Goal: Obtain resource: Obtain resource

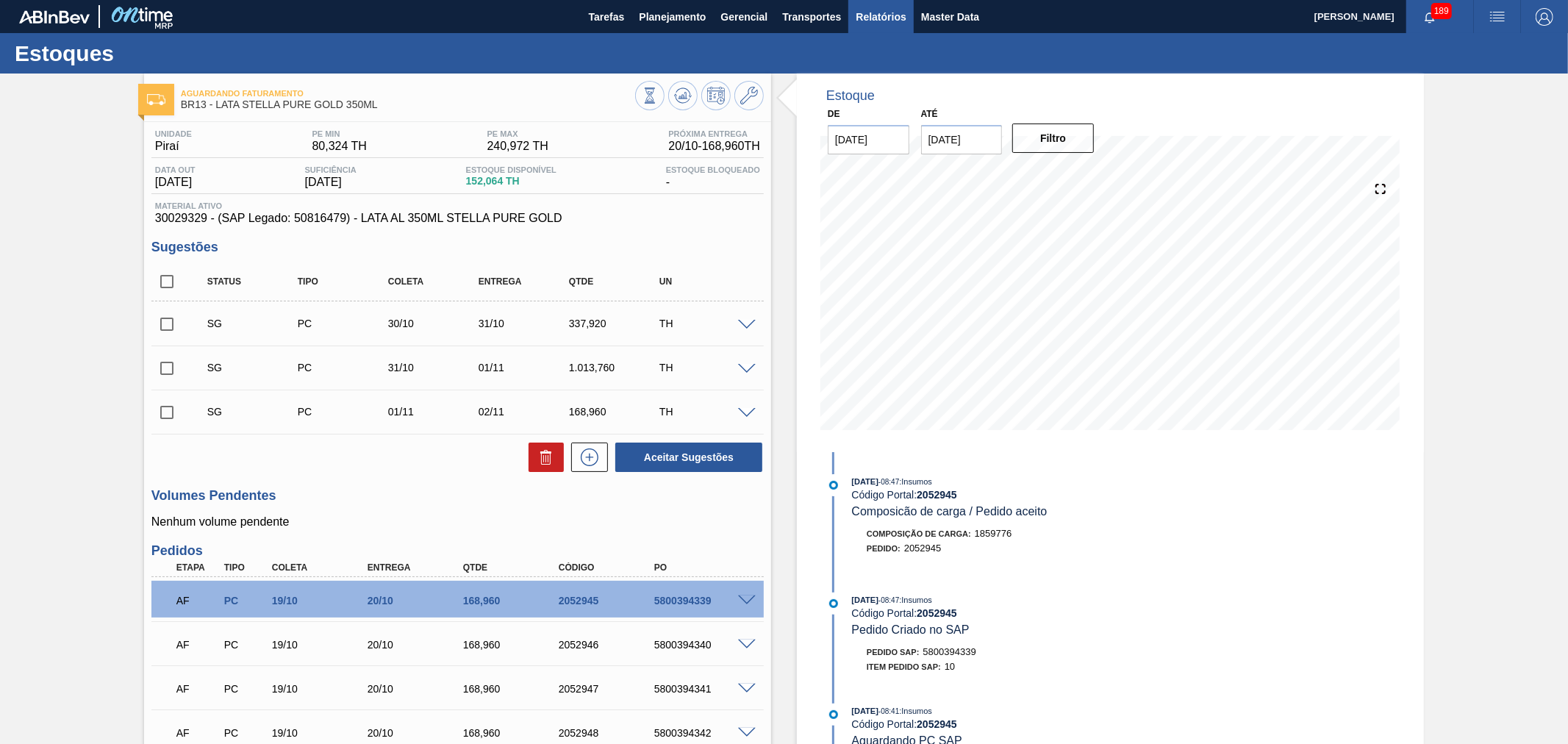
click at [889, 18] on span "Relatórios" at bounding box center [881, 16] width 50 height 17
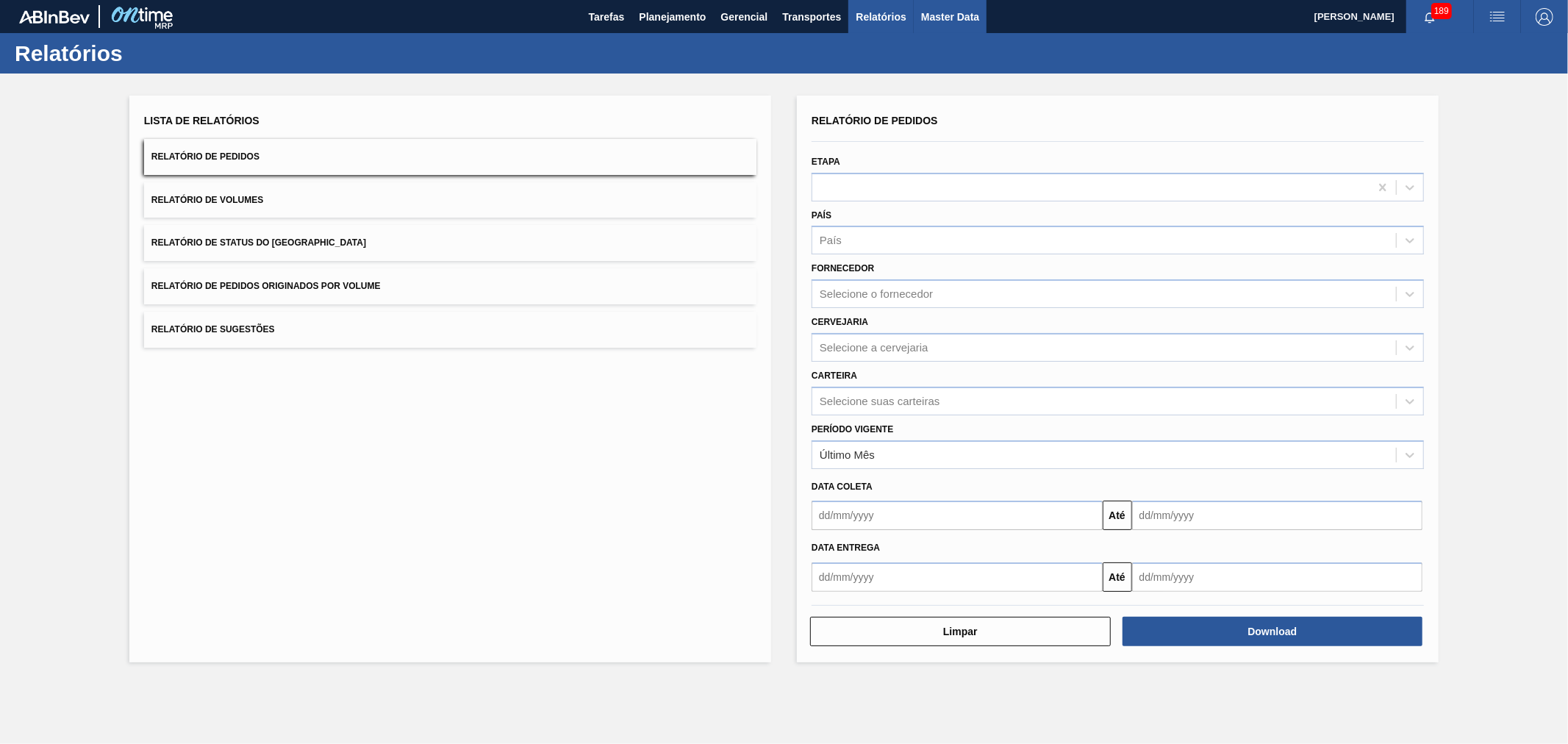
click at [935, 15] on span "Master Data" at bounding box center [950, 16] width 58 height 17
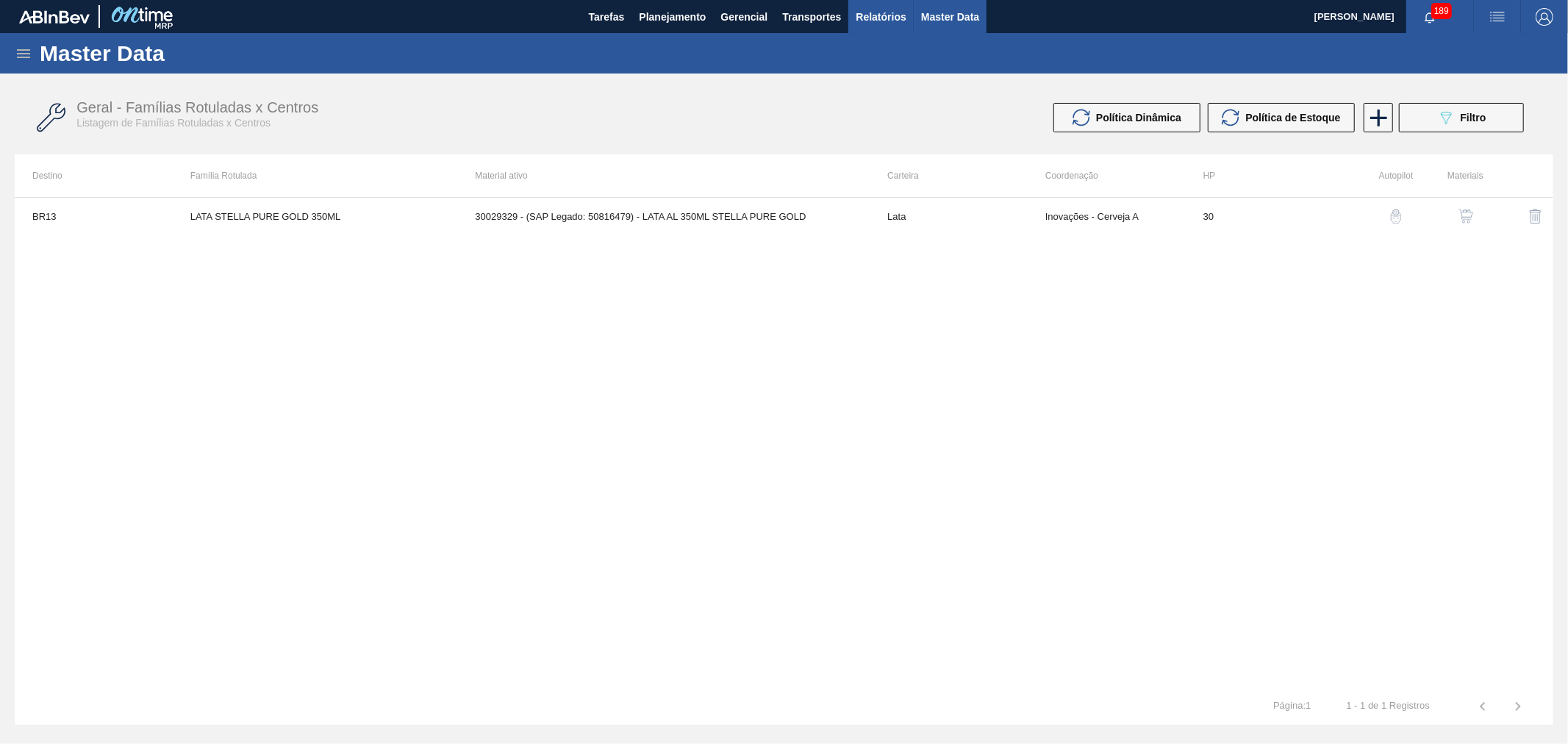
click at [872, 9] on span "Relatórios" at bounding box center [881, 16] width 50 height 17
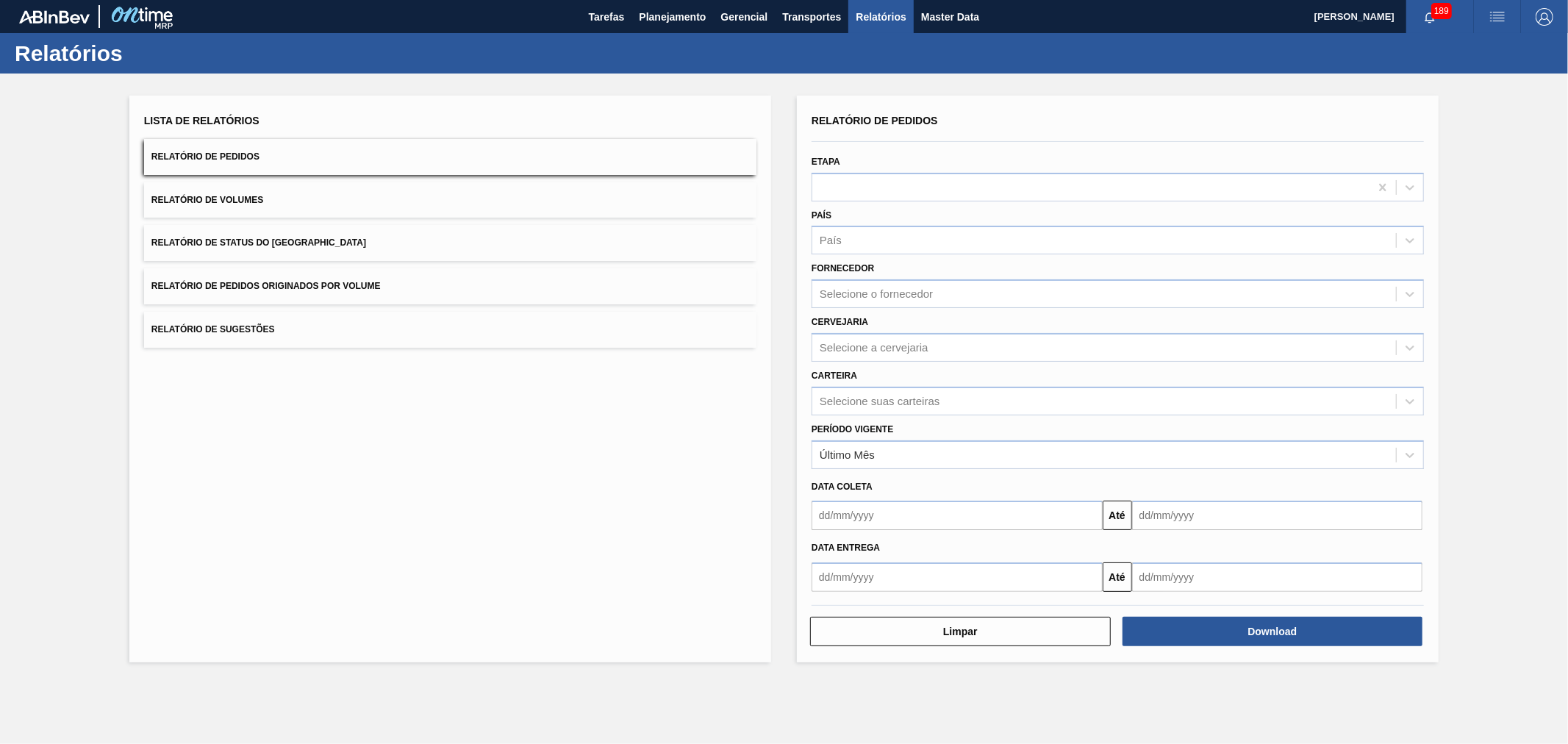
click at [289, 188] on button "Relatório de Volumes" at bounding box center [449, 201] width 612 height 36
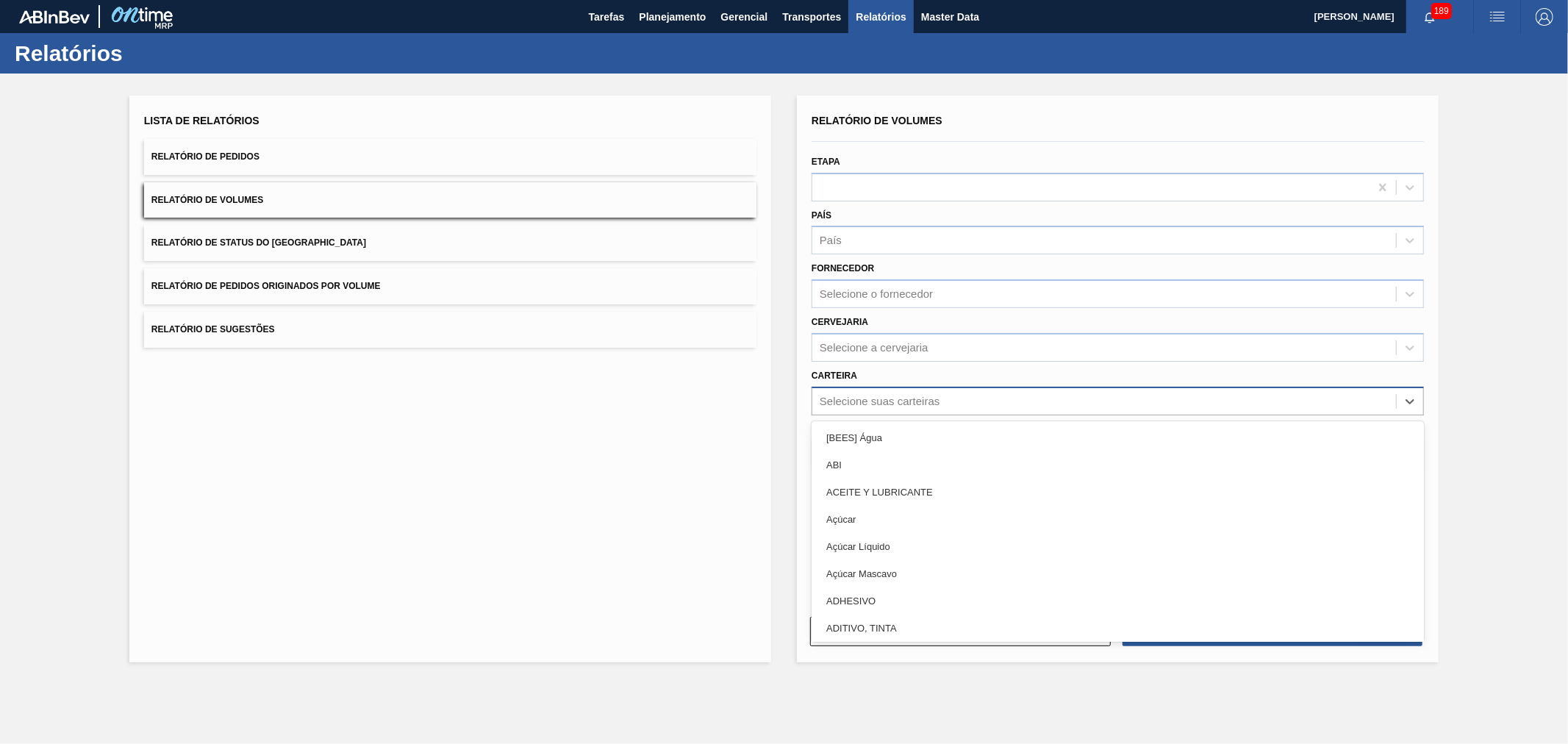
click at [873, 395] on div "Selecione suas carteiras" at bounding box center [879, 401] width 120 height 13
type input "lata"
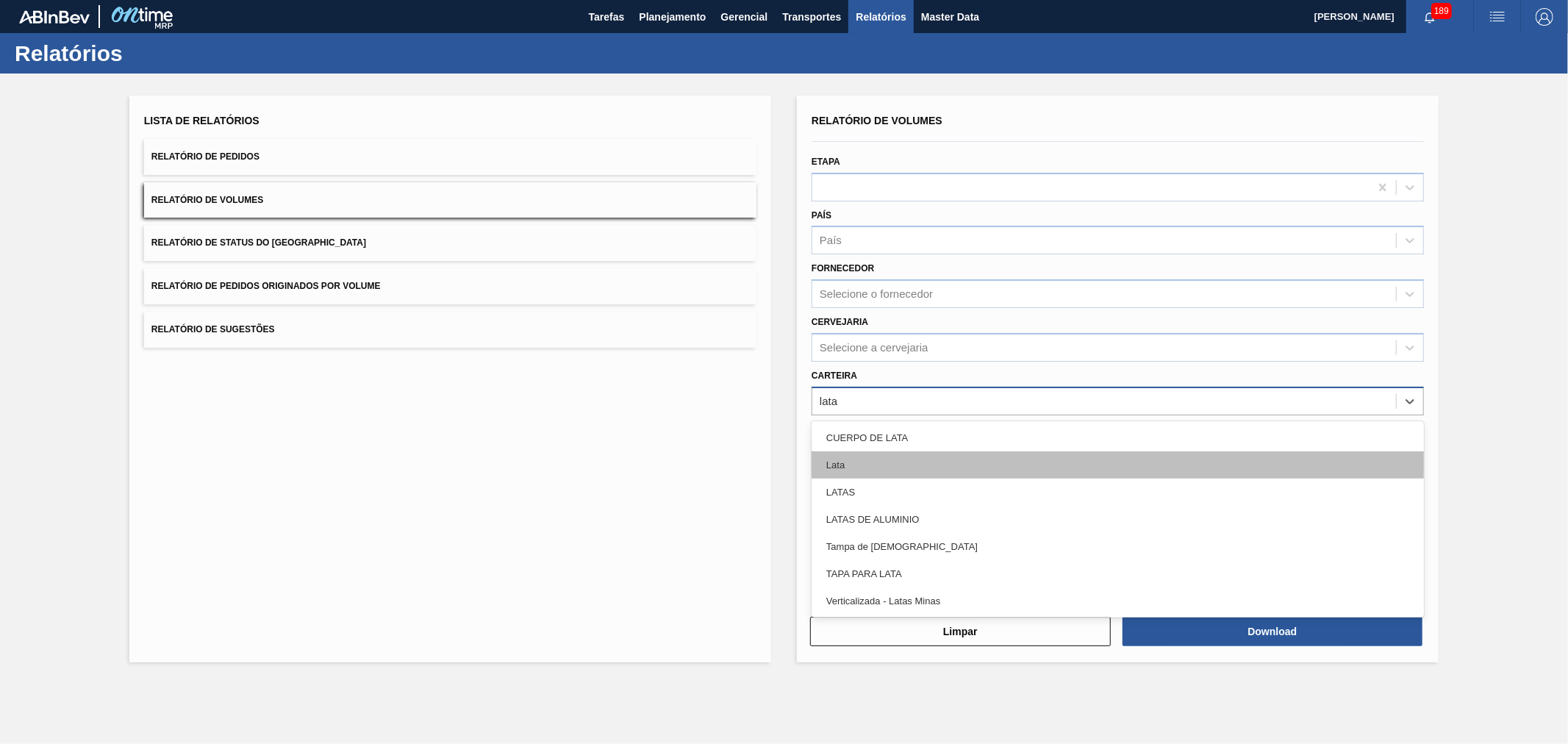
click at [873, 451] on div "Lata" at bounding box center [1118, 465] width 612 height 28
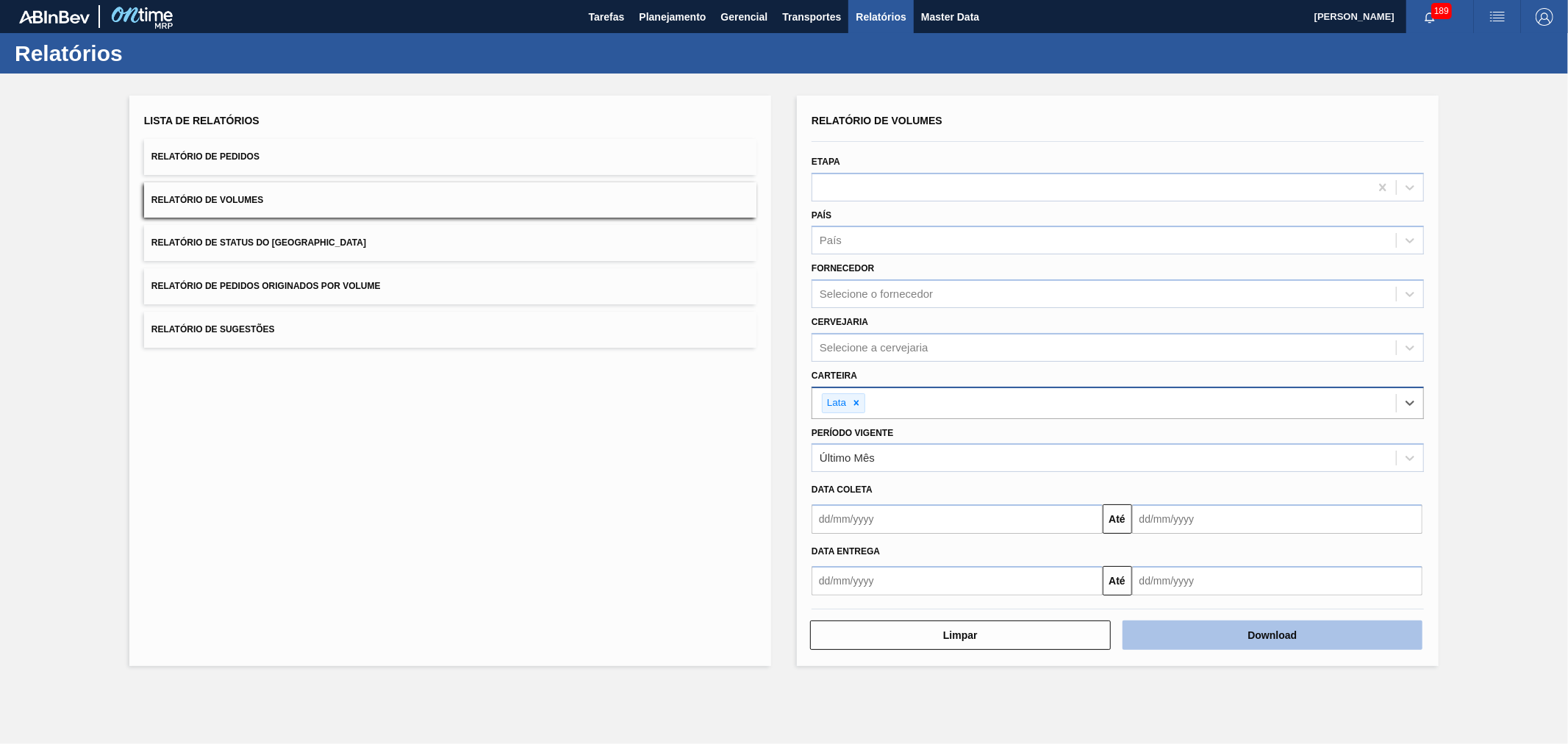
click at [1274, 623] on button "Download" at bounding box center [1273, 636] width 301 height 29
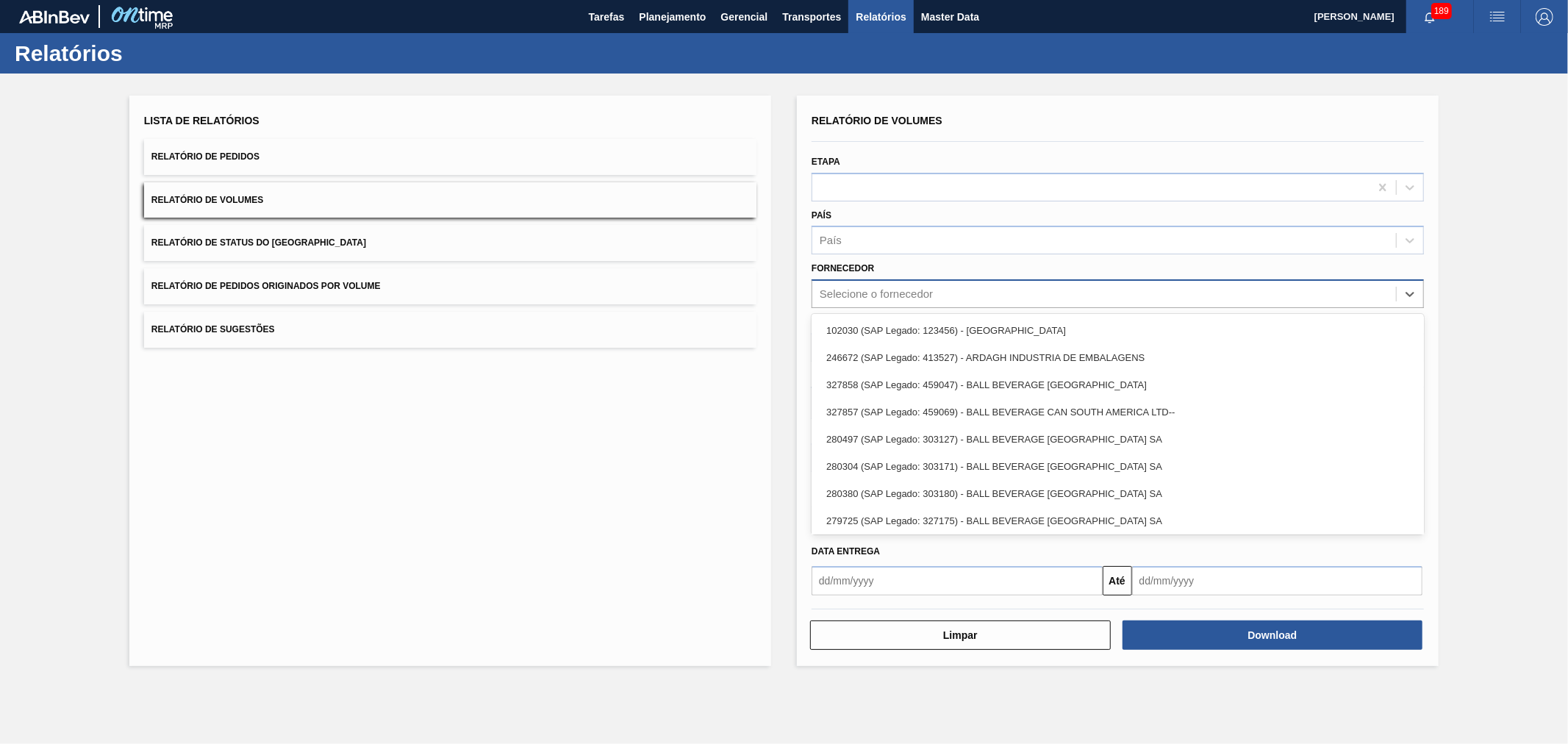
click at [868, 290] on div "Selecione o fornecedor" at bounding box center [877, 294] width 114 height 13
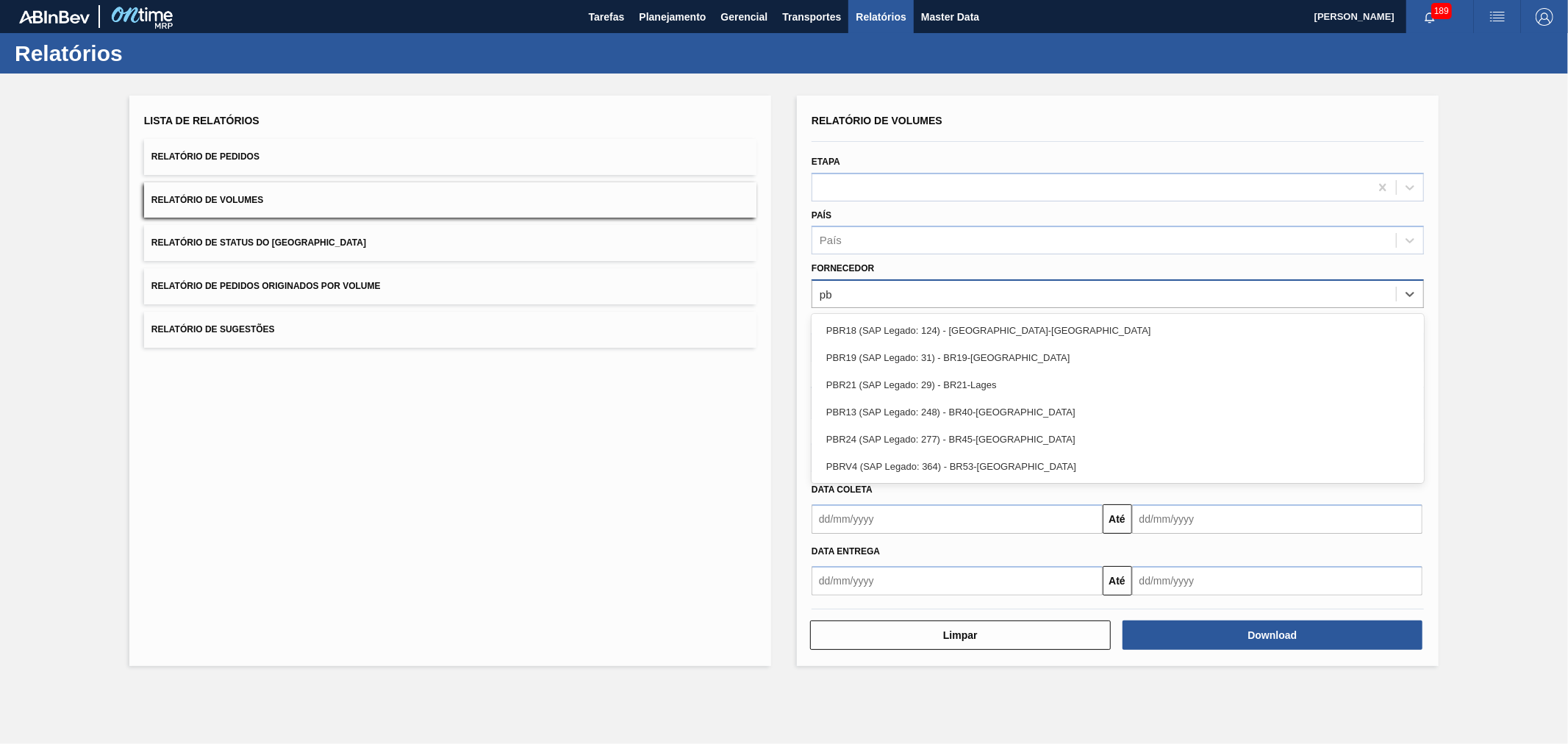
type input "pbr"
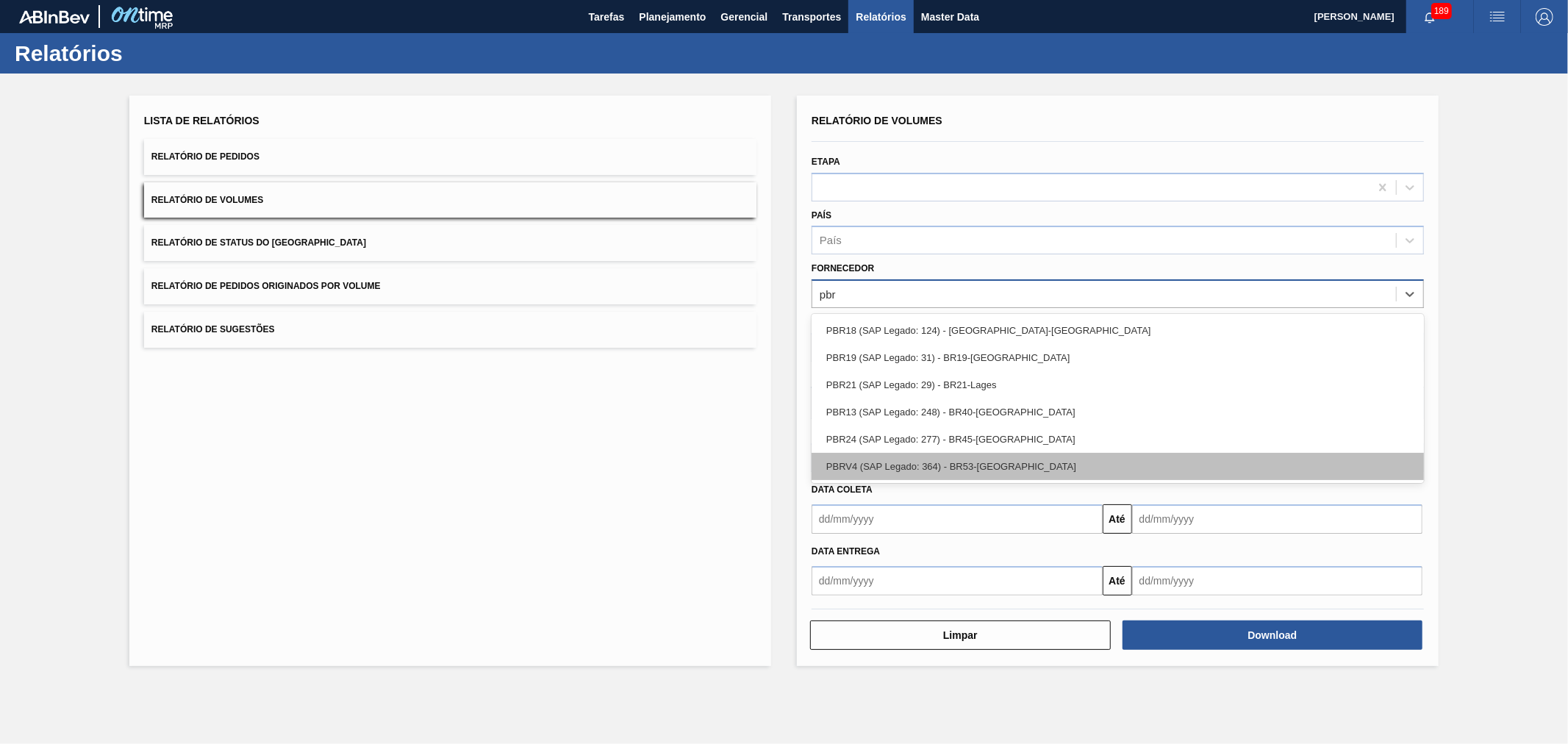
click at [899, 466] on div "PBRV4 (SAP Legado: 364) - BR53-[GEOGRAPHIC_DATA]" at bounding box center [1118, 467] width 612 height 28
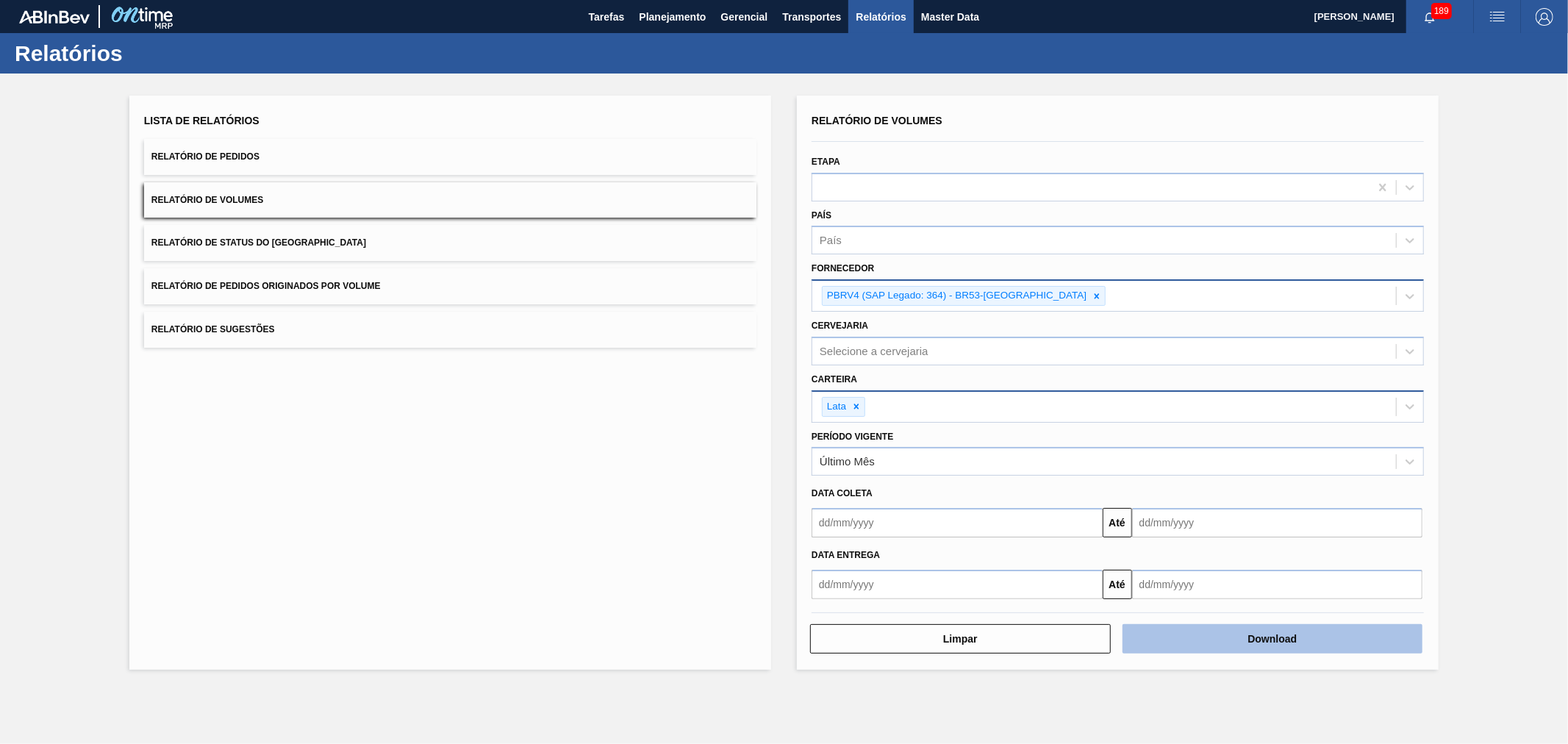
click at [1261, 637] on button "Download" at bounding box center [1273, 639] width 301 height 29
